Goal: Check status: Check status

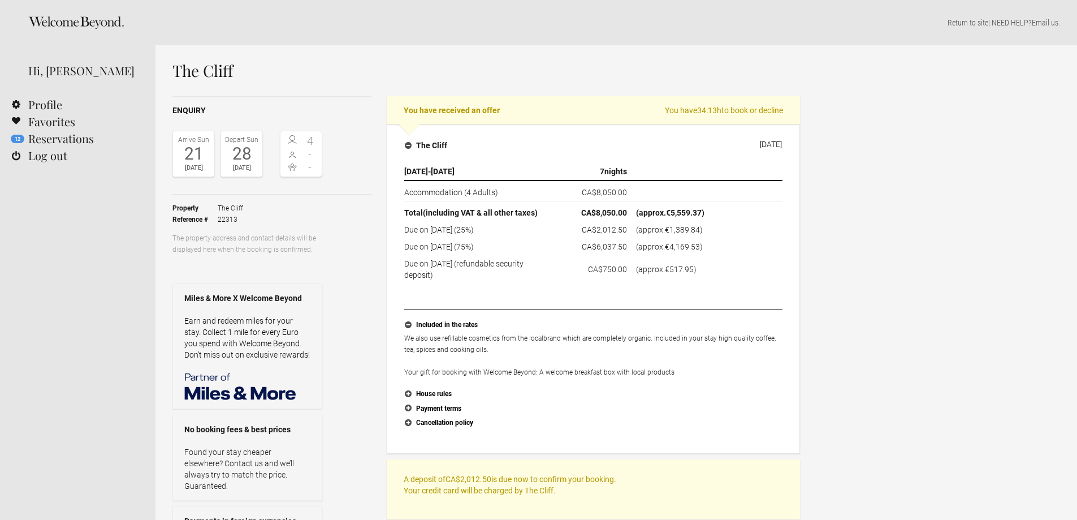
select select "EUR"
click at [45, 100] on link "Profile" at bounding box center [78, 104] width 156 height 17
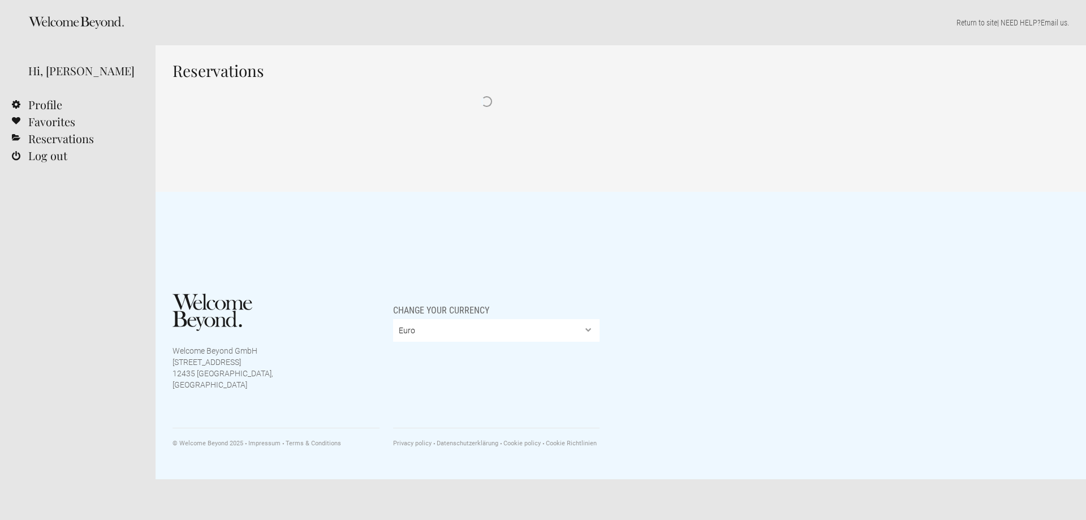
select select "EUR"
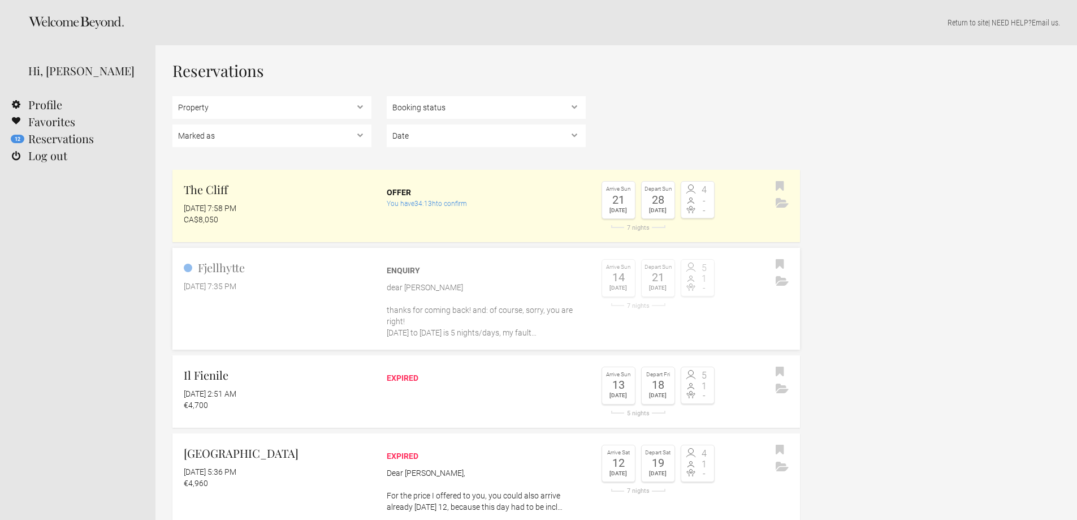
click at [411, 282] on p "dear theresa thanks for coming back! and: of course, sorry, you are right! dec …" at bounding box center [486, 310] width 199 height 57
click at [418, 196] on div "Offer" at bounding box center [486, 192] width 199 height 11
click at [236, 204] on flynt-date-display "[DATE] 7:58 PM" at bounding box center [210, 208] width 53 height 9
click at [202, 210] on flynt-date-display "[DATE] 7:58 PM" at bounding box center [210, 208] width 53 height 9
click at [215, 191] on h2 "The Cliff" at bounding box center [278, 189] width 188 height 17
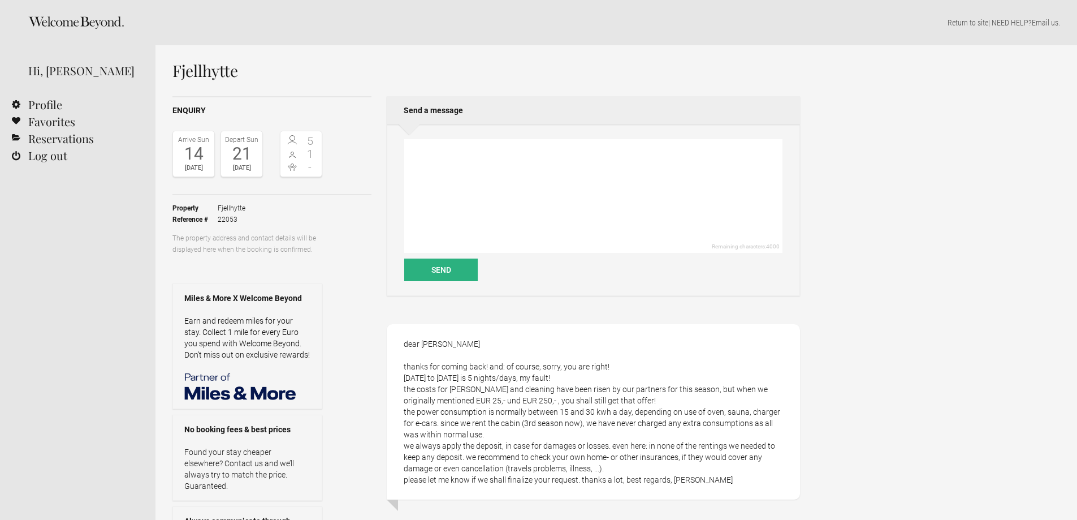
select select "EUR"
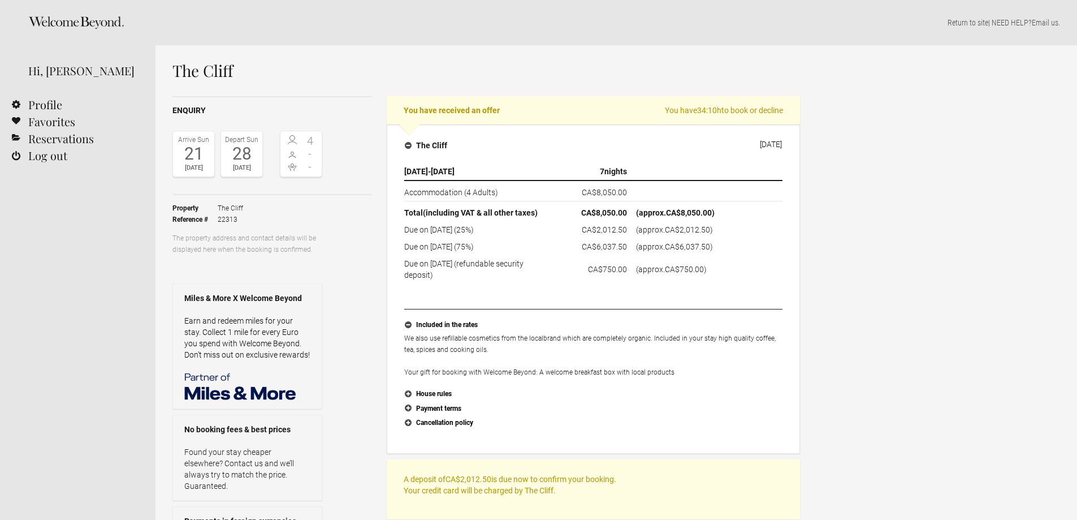
select select "EUR"
click at [40, 143] on link "11 Reservations" at bounding box center [78, 138] width 156 height 17
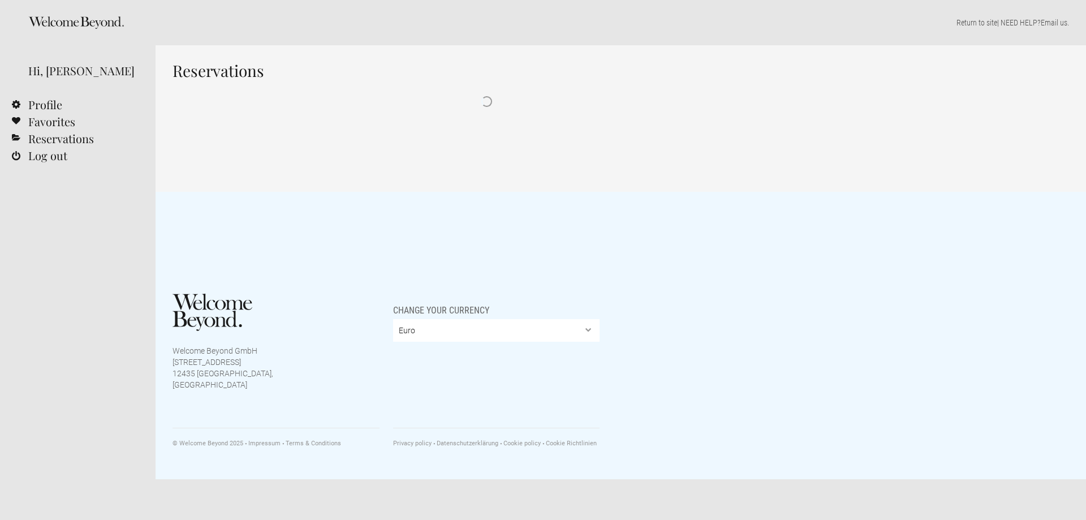
select select "EUR"
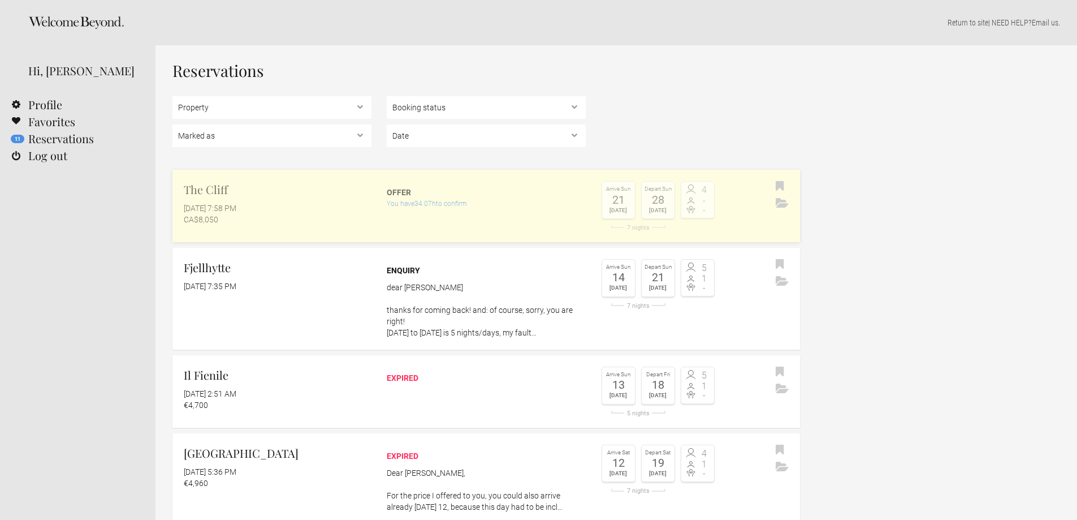
click at [210, 184] on h2 "The Cliff" at bounding box center [278, 189] width 188 height 17
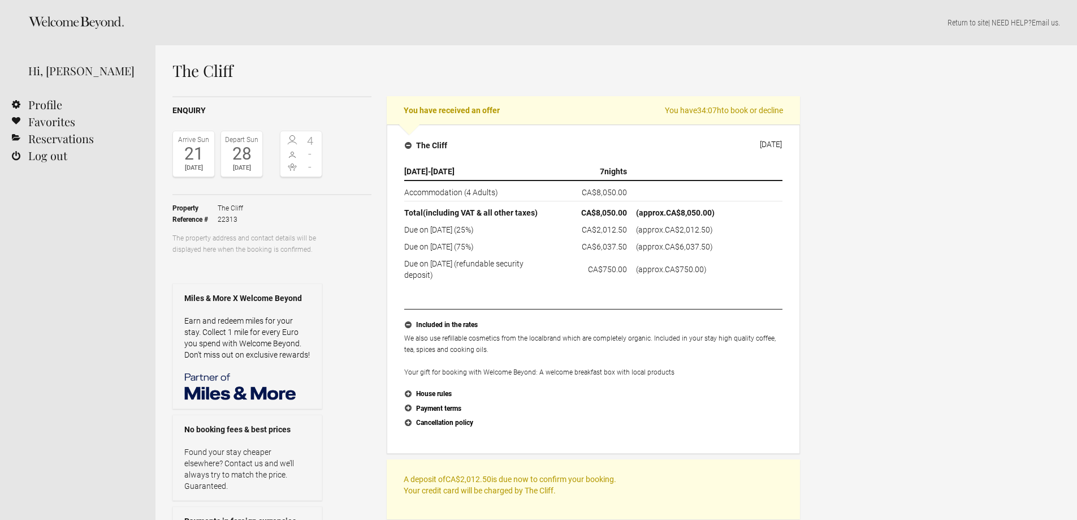
select select "EUR"
click at [202, 74] on h1 "The Cliff" at bounding box center [486, 70] width 628 height 17
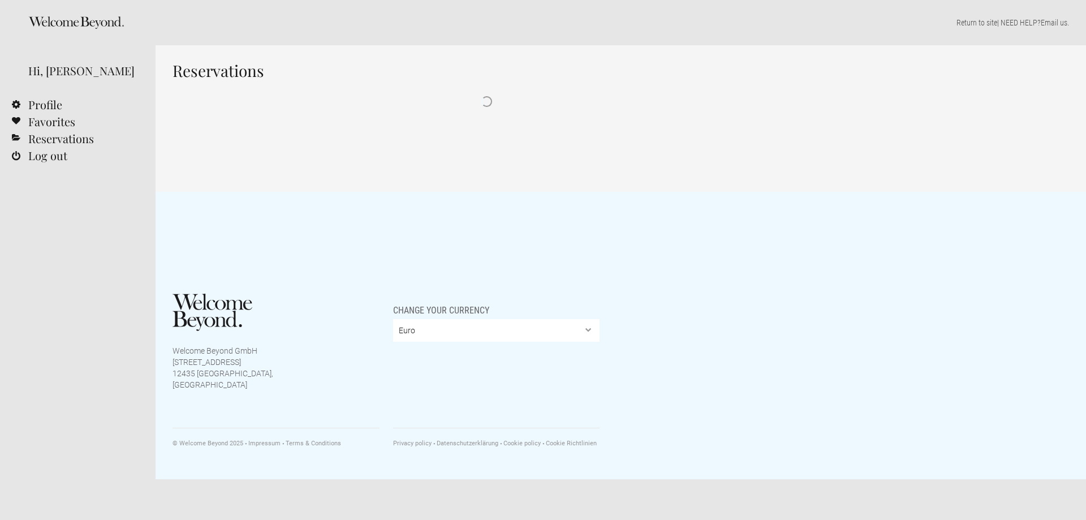
select select "EUR"
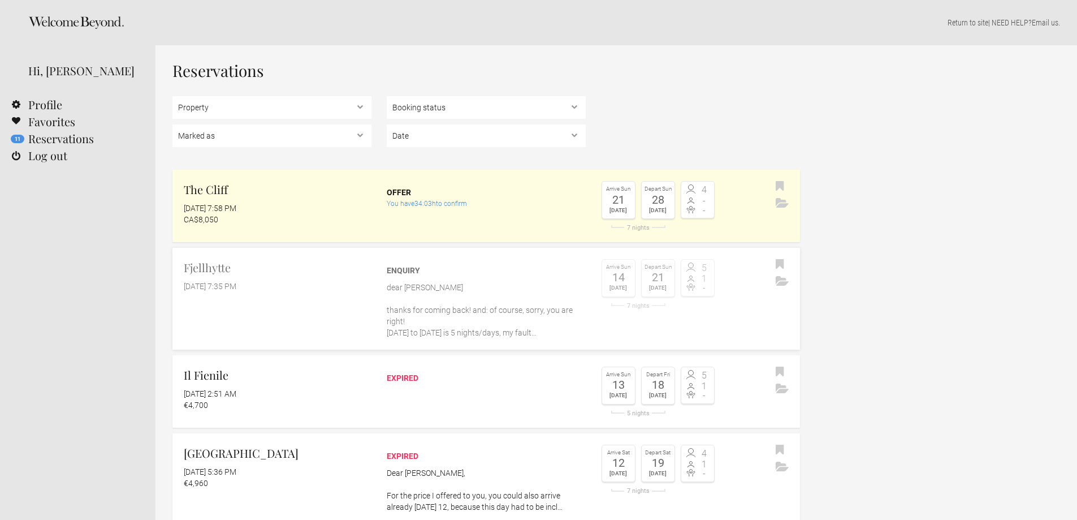
click at [211, 268] on h2 "Fjellhytte" at bounding box center [278, 267] width 188 height 17
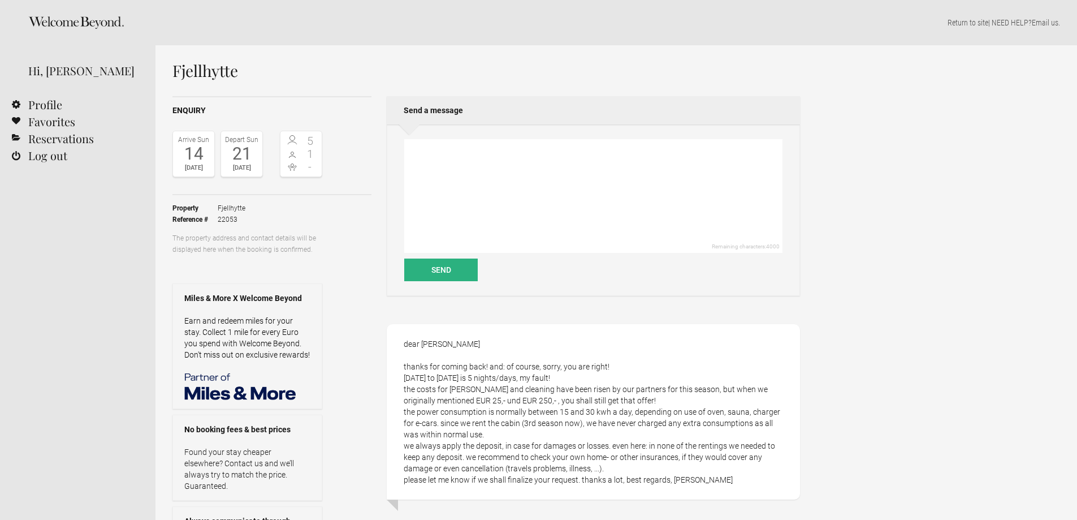
select select "EUR"
drag, startPoint x: 256, startPoint y: 73, endPoint x: 169, endPoint y: 72, distance: 86.5
copy h1 "Fjellhytte"
